Goal: Transaction & Acquisition: Book appointment/travel/reservation

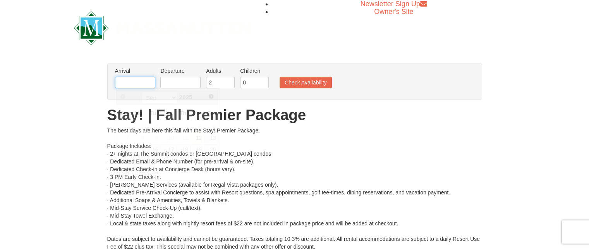
click at [144, 80] on input "text" at bounding box center [135, 83] width 40 height 12
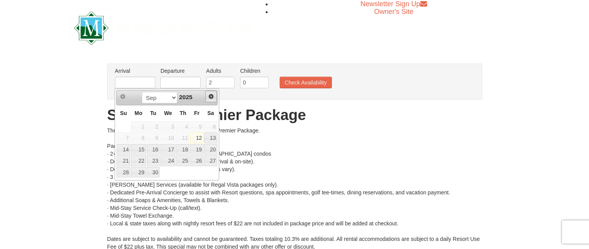
click at [213, 94] on span "Next" at bounding box center [211, 96] width 6 height 6
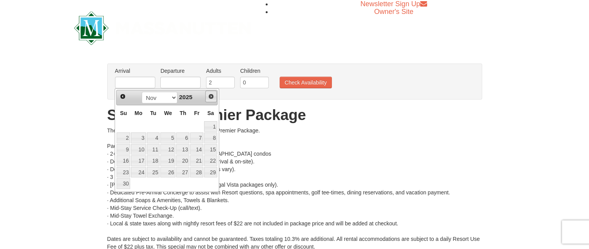
click at [213, 94] on span "Next" at bounding box center [211, 96] width 6 height 6
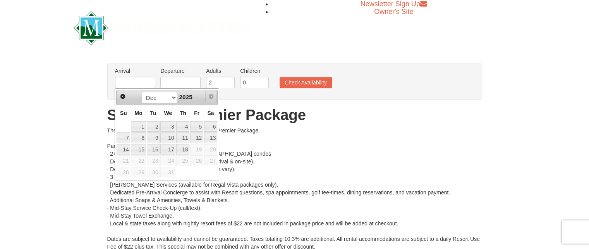
click at [213, 94] on span "Next" at bounding box center [211, 96] width 6 height 6
click at [123, 98] on span "Prev" at bounding box center [123, 96] width 6 height 6
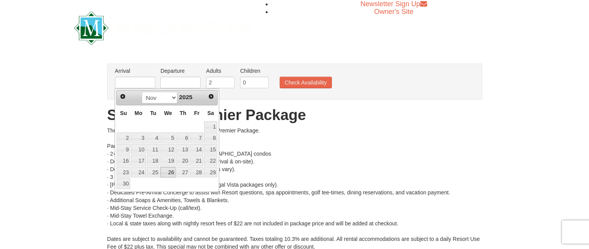
click at [171, 168] on link "26" at bounding box center [167, 172] width 15 height 11
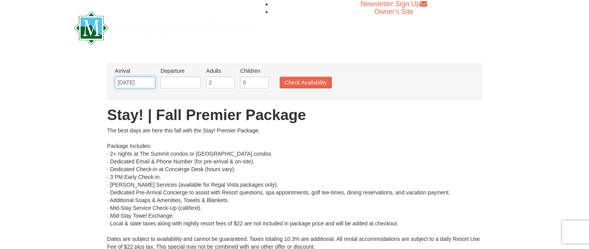
click at [149, 82] on input "11/26/2025" at bounding box center [135, 83] width 40 height 12
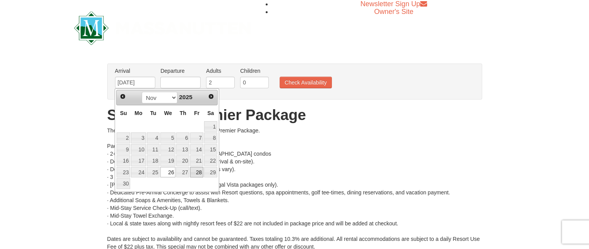
click at [192, 168] on link "28" at bounding box center [196, 172] width 13 height 11
type input "[DATE]"
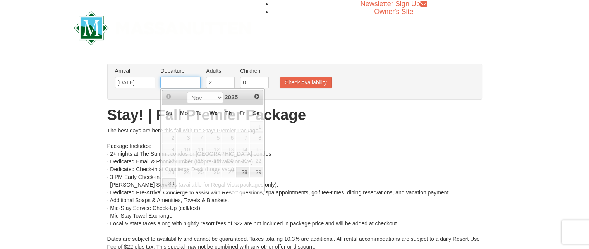
click at [187, 86] on input "text" at bounding box center [180, 83] width 40 height 12
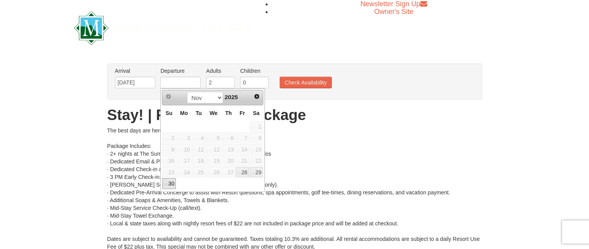
click at [168, 181] on link "30" at bounding box center [169, 183] width 14 height 11
type input "[DATE]"
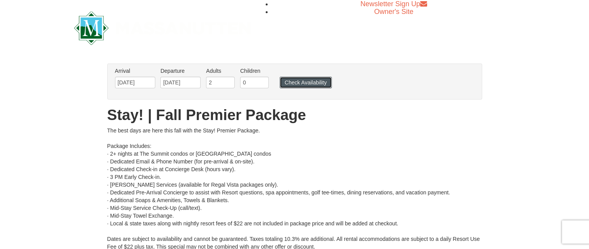
click at [292, 82] on button "Check Availability" at bounding box center [306, 83] width 52 height 12
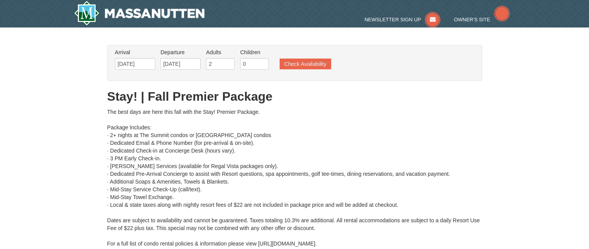
type input "[DATE]"
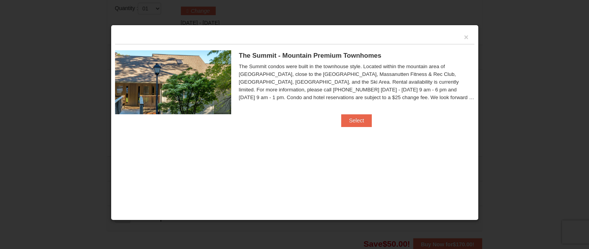
scroll to position [329, 0]
click at [359, 122] on button "Select" at bounding box center [356, 120] width 31 height 12
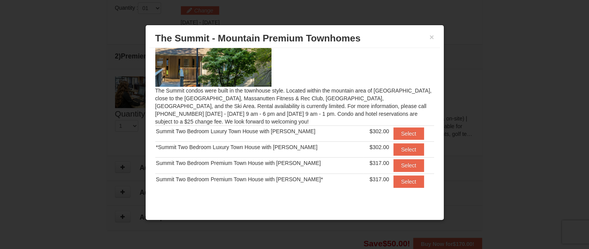
scroll to position [34, 0]
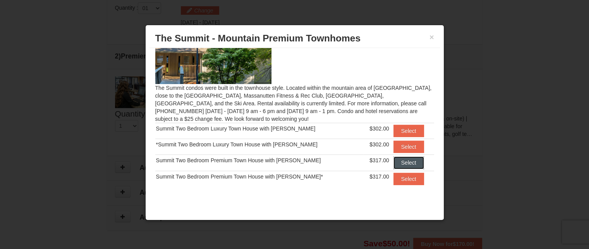
click at [396, 165] on button "Select" at bounding box center [408, 162] width 31 height 12
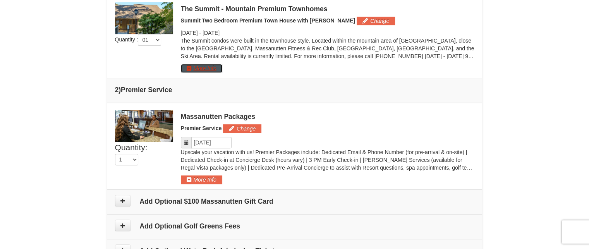
click at [211, 68] on button "More Info" at bounding box center [201, 68] width 41 height 9
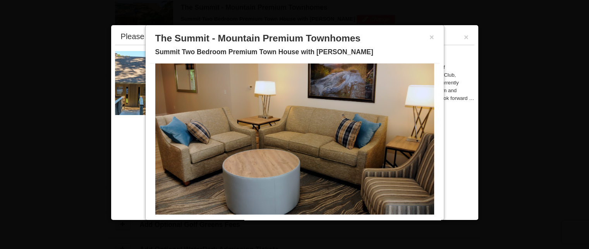
scroll to position [43, 0]
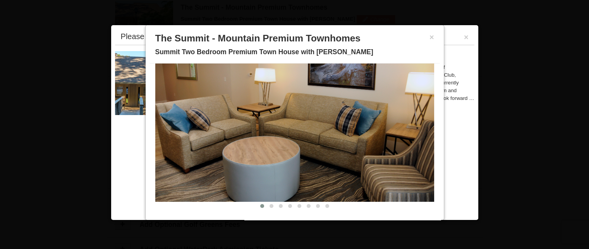
click at [370, 213] on div "Description Photos Item Detail Amenities Policies The Summit - Mountain Premium…" at bounding box center [294, 140] width 290 height 152
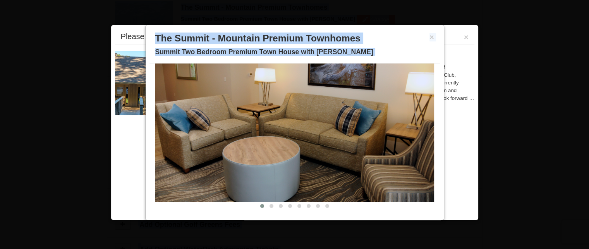
drag, startPoint x: 370, startPoint y: 213, endPoint x: 459, endPoint y: 126, distance: 123.5
click at [429, 34] on button "×" at bounding box center [431, 37] width 5 height 8
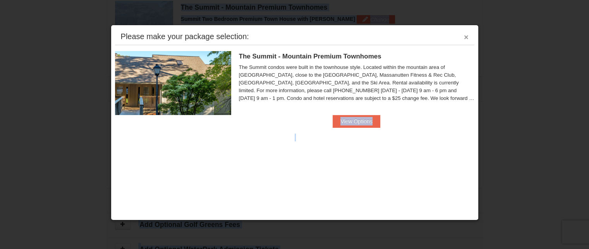
click at [465, 36] on button "×" at bounding box center [466, 37] width 5 height 8
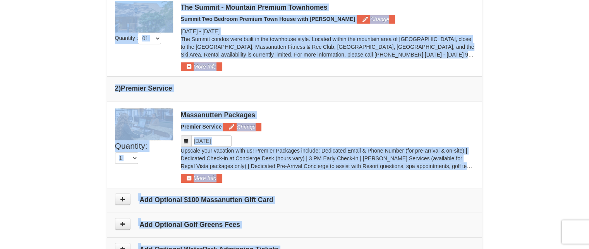
click at [340, 112] on div "Massanutten Packages" at bounding box center [328, 115] width 294 height 8
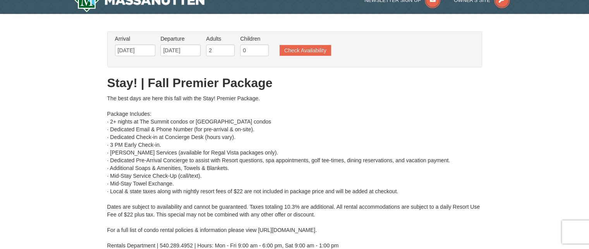
scroll to position [0, 0]
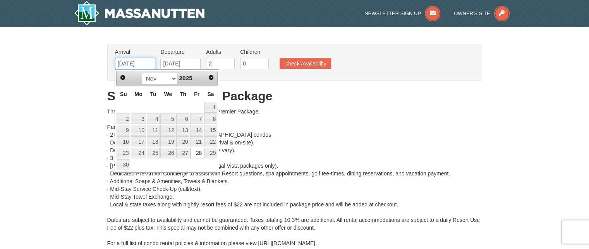
click at [145, 63] on input "[DATE]" at bounding box center [135, 64] width 40 height 12
click at [210, 75] on span "Next" at bounding box center [211, 77] width 6 height 6
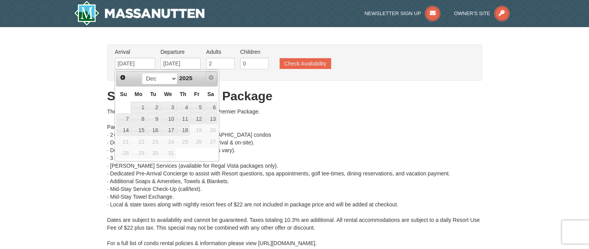
click at [210, 75] on span "Next" at bounding box center [211, 77] width 6 height 6
click at [201, 116] on link "12" at bounding box center [196, 118] width 13 height 11
type input "[DATE]"
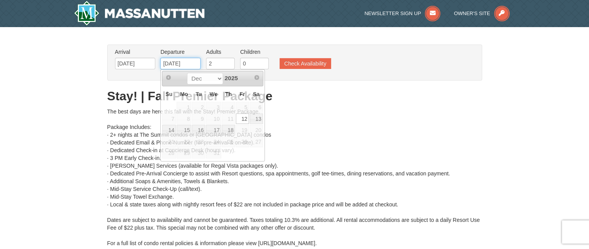
click at [189, 66] on input "[DATE]" at bounding box center [180, 64] width 40 height 12
click at [169, 131] on link "14" at bounding box center [169, 130] width 14 height 11
type input "[DATE]"
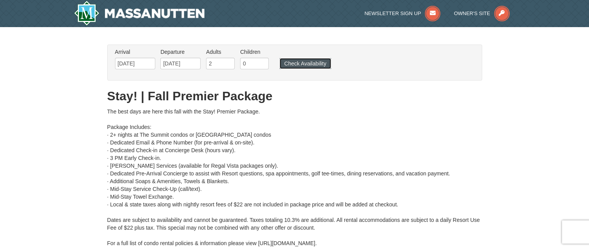
click at [292, 62] on button "Check Availability" at bounding box center [306, 63] width 52 height 11
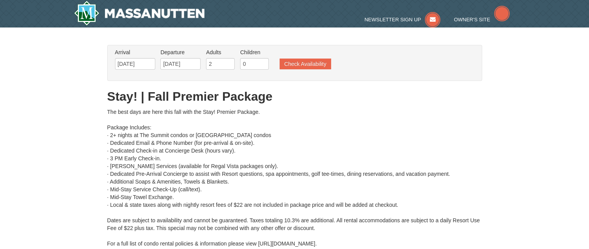
type input "[DATE]"
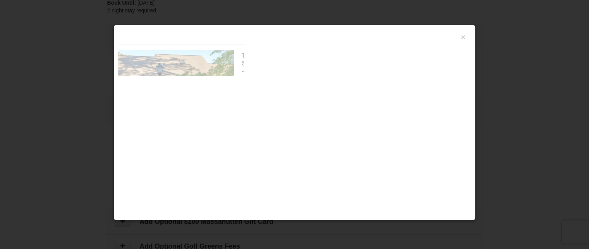
scroll to position [329, 0]
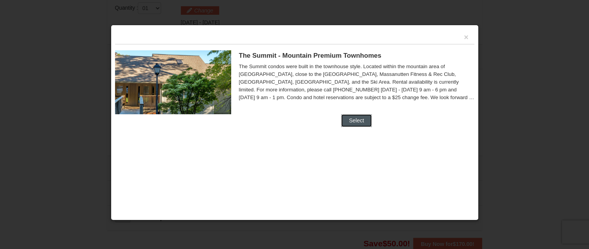
click at [354, 119] on button "Select" at bounding box center [356, 120] width 31 height 12
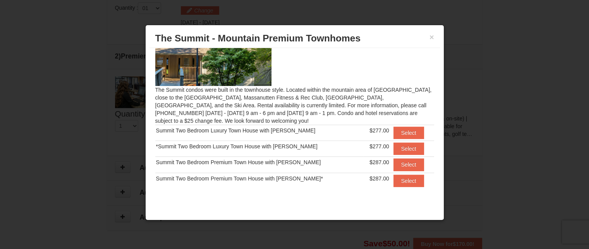
scroll to position [34, 0]
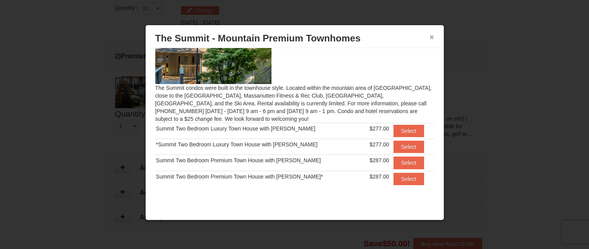
click at [433, 36] on button "×" at bounding box center [431, 37] width 5 height 8
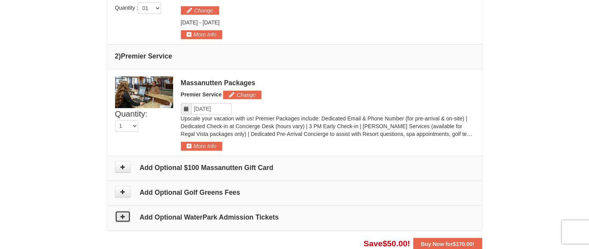
click at [124, 215] on icon at bounding box center [122, 216] width 5 height 5
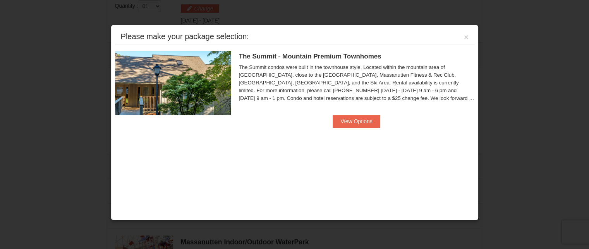
scroll to position [331, 0]
